Goal: Check status: Check status

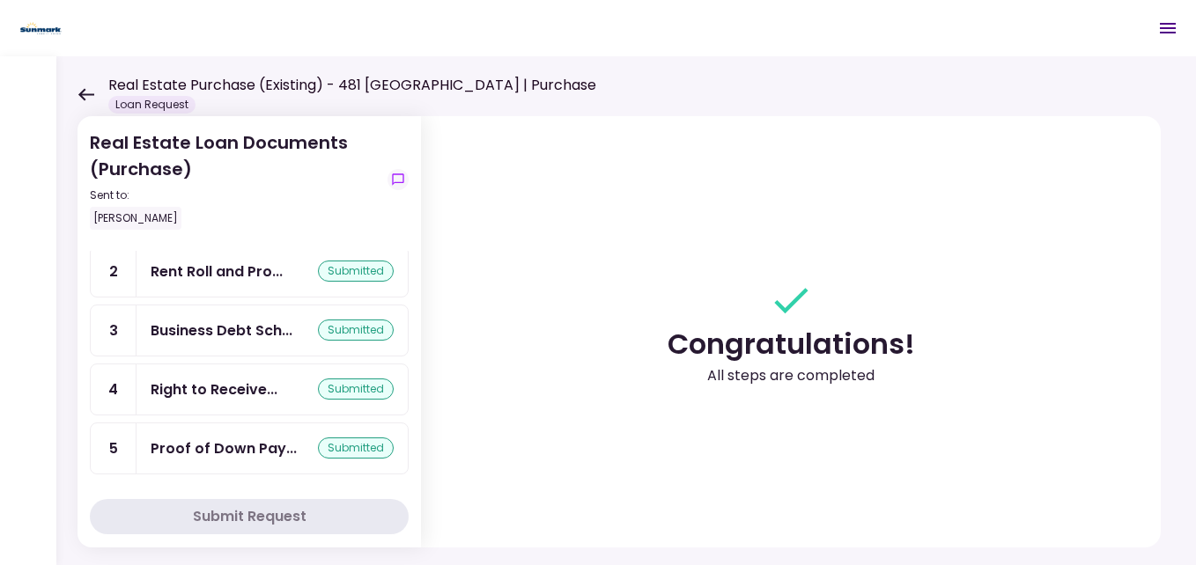
scroll to position [101, 0]
click at [78, 89] on icon at bounding box center [85, 94] width 17 height 13
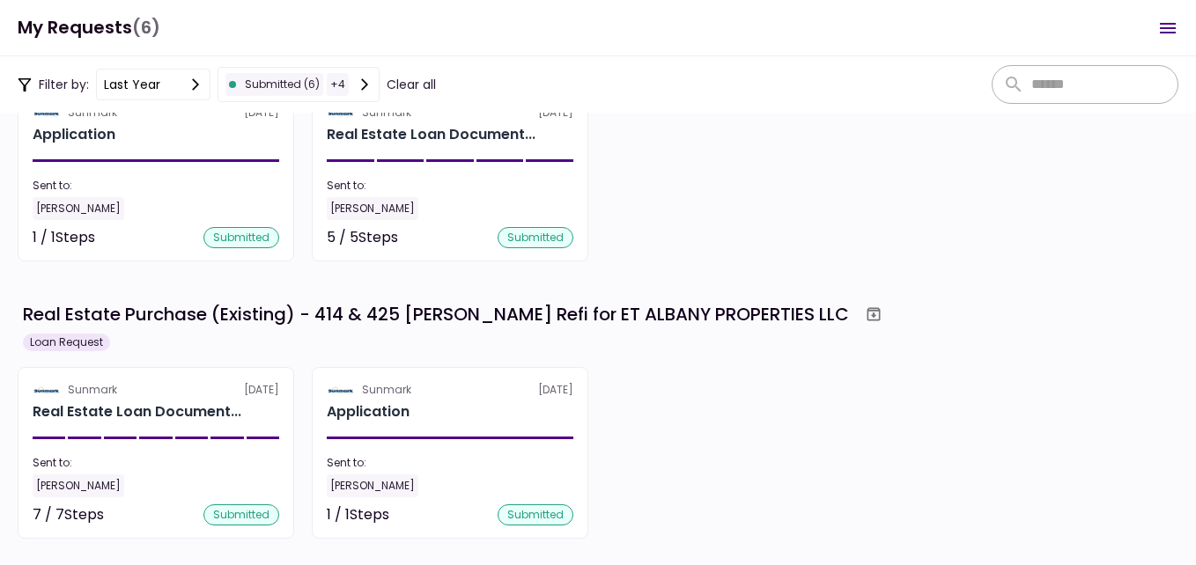
scroll to position [432, 0]
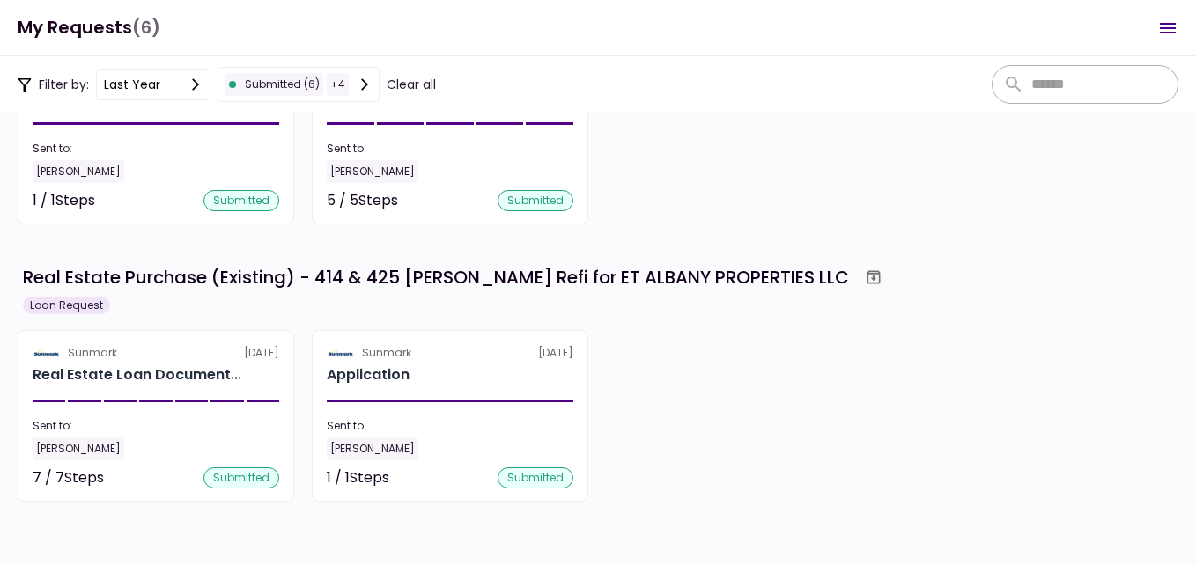
click at [704, 139] on div "Sunmark [DATE] Application Sent to: [PERSON_NAME] 1 / 1 Steps submitted 1 requi…" at bounding box center [598, 139] width 1161 height 172
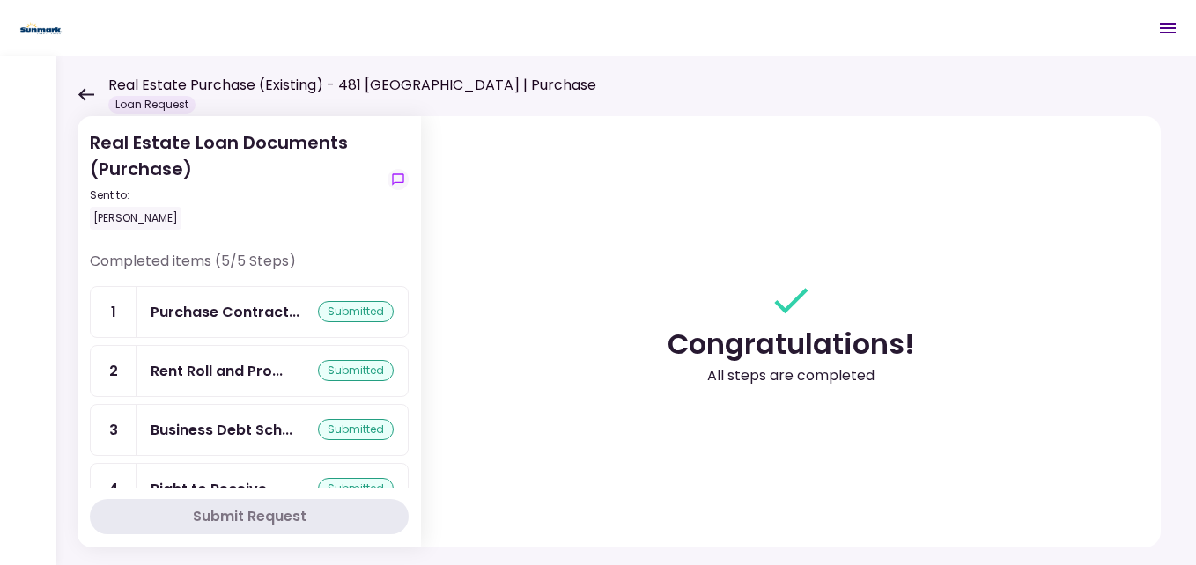
click at [85, 93] on icon at bounding box center [86, 94] width 16 height 12
